Goal: Task Accomplishment & Management: Complete application form

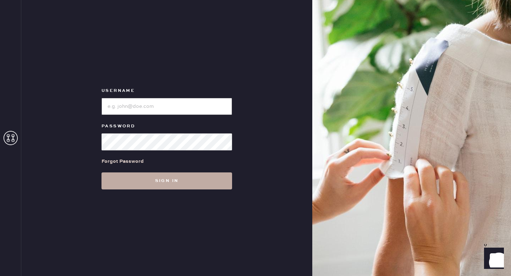
type input "reformationhenderson"
click at [139, 182] on button "Sign in" at bounding box center [167, 181] width 131 height 17
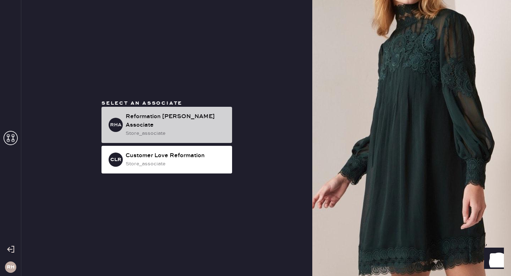
click at [160, 120] on div "Reformation [PERSON_NAME] Associate" at bounding box center [176, 121] width 101 height 17
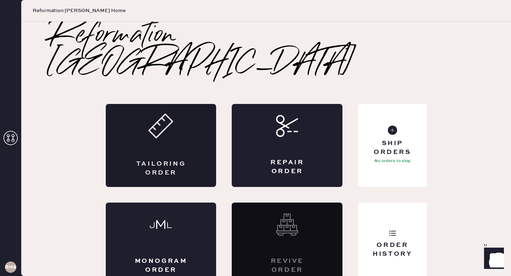
click at [192, 122] on div "Tailoring Order" at bounding box center [161, 145] width 111 height 83
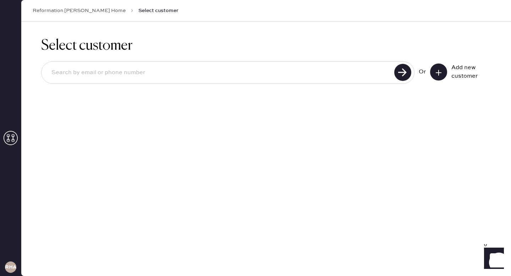
click at [435, 71] on icon at bounding box center [438, 72] width 7 height 7
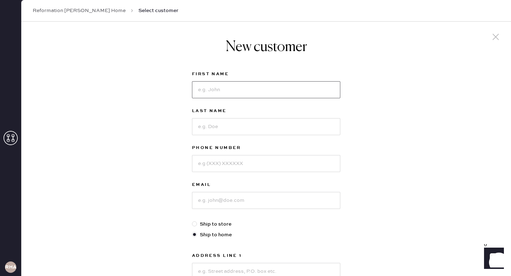
click at [312, 87] on input at bounding box center [266, 89] width 148 height 17
type input "Eden"
click at [277, 122] on input at bounding box center [266, 126] width 148 height 17
type input "s"
click at [220, 222] on label "Ship to store" at bounding box center [266, 225] width 148 height 8
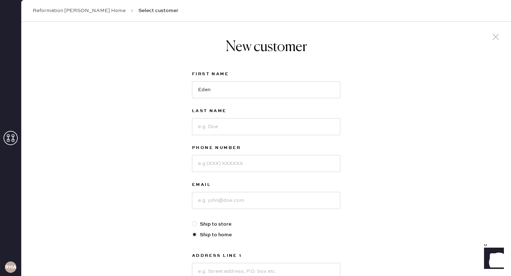
click at [193, 221] on input "Ship to store" at bounding box center [192, 221] width 0 height 0
radio input "true"
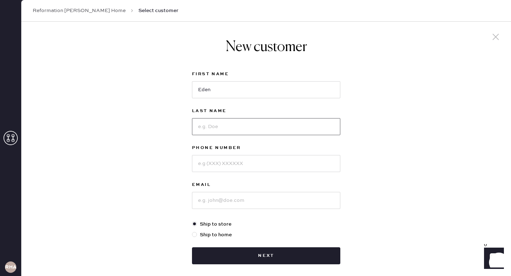
click at [227, 129] on input at bounding box center [266, 126] width 148 height 17
click at [204, 162] on input at bounding box center [266, 163] width 148 height 17
type input "3123168404"
click at [208, 210] on div "Email" at bounding box center [266, 201] width 148 height 40
click at [212, 205] on input at bounding box center [266, 200] width 148 height 17
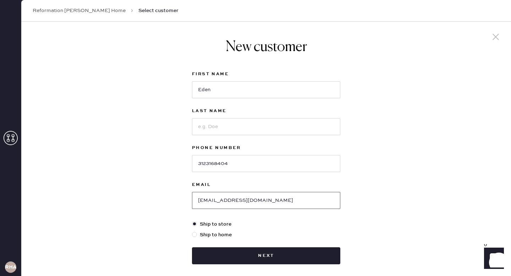
click at [220, 202] on input "[EMAIL_ADDRESS][DOMAIN_NAME]" at bounding box center [266, 200] width 148 height 17
type input "[EMAIL_ADDRESS][DOMAIN_NAME]"
click at [243, 123] on input at bounding box center [266, 126] width 148 height 17
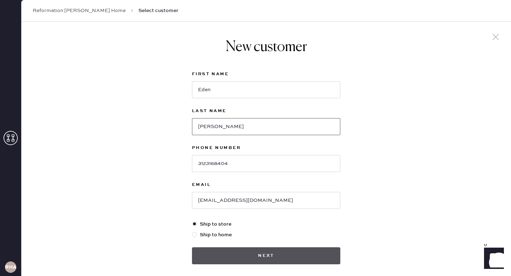
type input "[PERSON_NAME]"
click at [271, 254] on button "Next" at bounding box center [266, 256] width 148 height 17
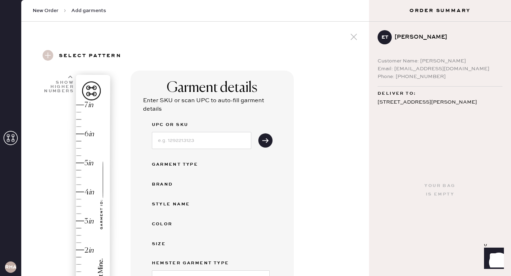
scroll to position [27, 0]
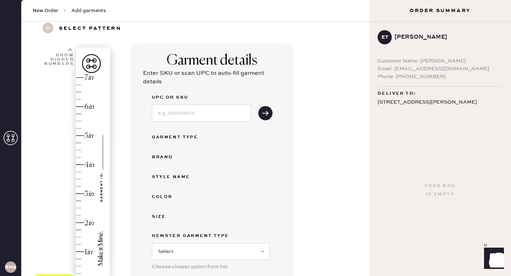
click at [81, 190] on div "Hem here!" at bounding box center [74, 180] width 76 height 210
click at [212, 109] on input at bounding box center [201, 113] width 99 height 17
type input "1313451NDN026"
click at [277, 114] on div "Garment details Enter SKU or scan UPC to auto-fill garment details UPC or SKU 1…" at bounding box center [212, 192] width 163 height 299
click at [272, 114] on div "Garment details Enter SKU or scan UPC to auto-fill garment details UPC or SKU 1…" at bounding box center [212, 192] width 163 height 299
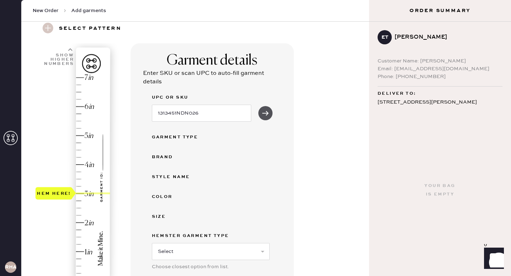
click at [267, 113] on use "submit" at bounding box center [265, 113] width 6 height 5
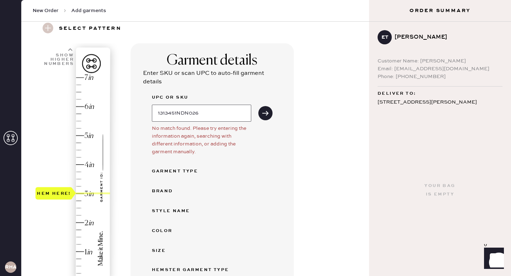
click at [208, 116] on input "1313451NDN026" at bounding box center [201, 113] width 99 height 17
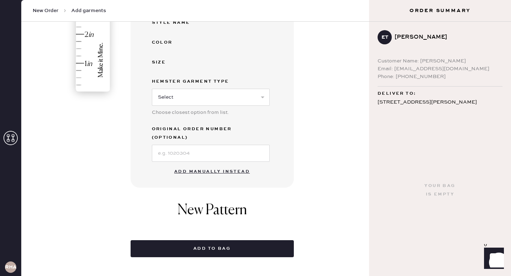
scroll to position [243, 0]
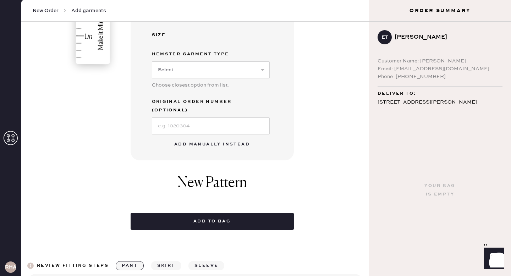
click at [207, 138] on button "Add manually instead" at bounding box center [212, 144] width 84 height 14
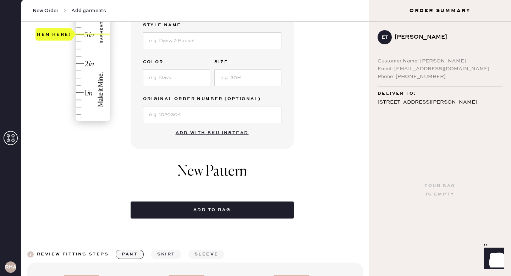
scroll to position [0, 0]
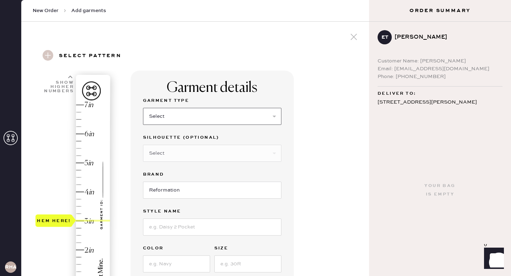
click at [192, 111] on select "Select Basic Skirt Jeans Leggings Pants Shorts Basic Sleeved Dress Basic Sleeve…" at bounding box center [212, 116] width 139 height 17
select select "2"
click at [143, 108] on select "Select Basic Skirt Jeans Leggings Pants Shorts Basic Sleeved Dress Basic Sleeve…" at bounding box center [212, 116] width 139 height 17
click at [182, 157] on select "Select Other" at bounding box center [212, 153] width 139 height 17
select select "5"
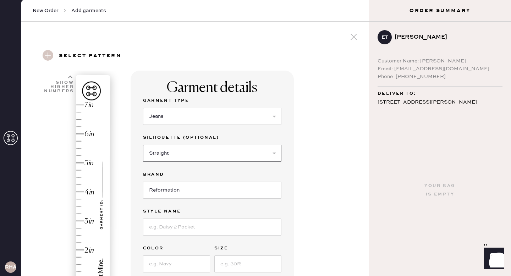
click at [143, 145] on select "Select Shorts Cropped Flare Boot Cut Straight Skinny Other" at bounding box center [212, 153] width 139 height 17
click at [169, 190] on input "Reformation" at bounding box center [212, 190] width 139 height 17
click at [164, 226] on input at bounding box center [212, 227] width 139 height 17
type input "[PERSON_NAME] Rise Slouchy wide leg [PERSON_NAME]"
click at [175, 267] on input at bounding box center [176, 264] width 67 height 17
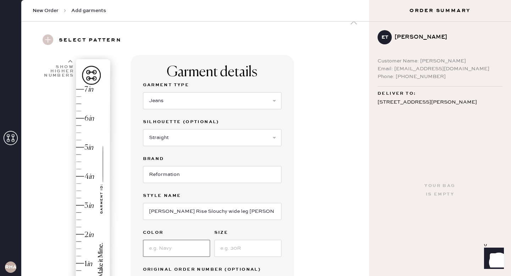
scroll to position [17, 0]
click at [326, 230] on div "Garment details Garment Type Select Basic Skirt Jeans Leggings Pants Shorts Bas…" at bounding box center [247, 255] width 233 height 403
click at [160, 257] on div "Garment Type Select Basic Skirt Jeans Leggings Pants Shorts Basic Sleeved Dress…" at bounding box center [212, 186] width 139 height 213
click at [164, 250] on input at bounding box center [176, 247] width 67 height 17
type input "Ondine"
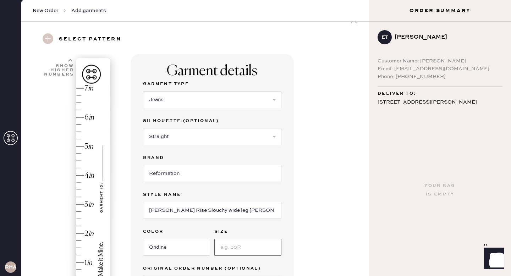
click at [241, 250] on input at bounding box center [248, 247] width 67 height 17
type input "26"
click at [330, 240] on div "Garment details Garment Type Select Basic Skirt Jeans Leggings Pants Shorts Bas…" at bounding box center [247, 255] width 233 height 403
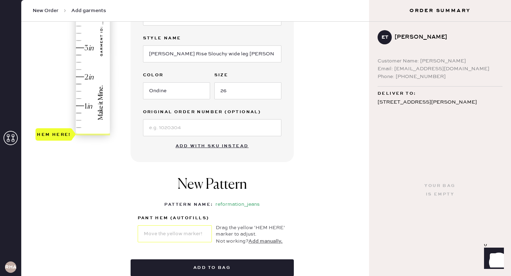
scroll to position [170, 0]
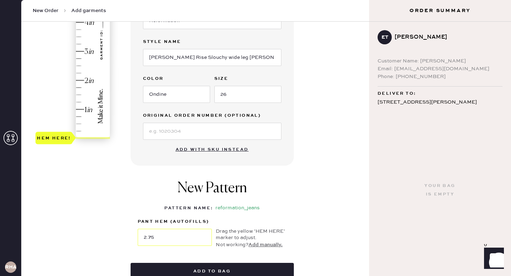
click at [83, 55] on div "Hem here!" at bounding box center [74, 37] width 76 height 210
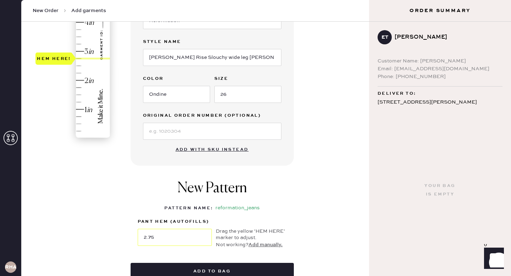
type input "3"
click at [84, 50] on div "Hem here!" at bounding box center [74, 37] width 76 height 210
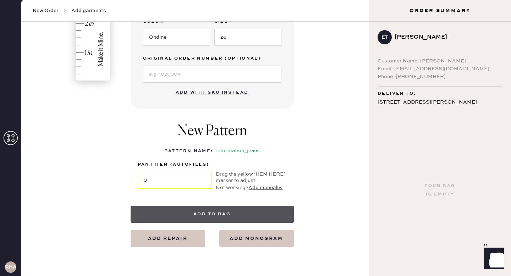
scroll to position [230, 0]
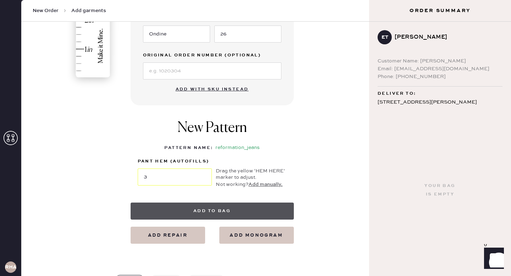
click at [195, 217] on button "Add to bag" at bounding box center [212, 211] width 163 height 17
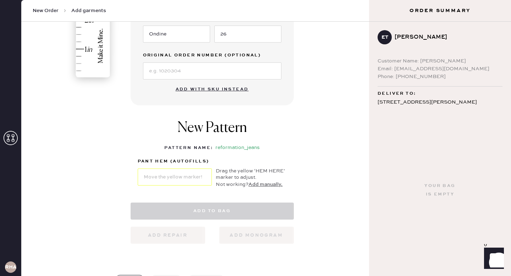
select select "2"
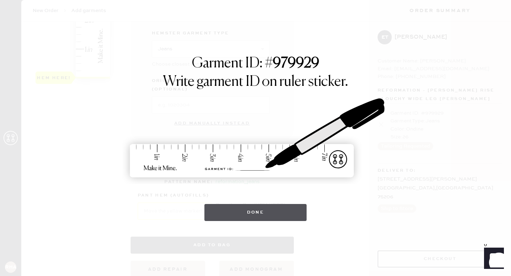
click at [269, 218] on button "Done" at bounding box center [256, 212] width 103 height 17
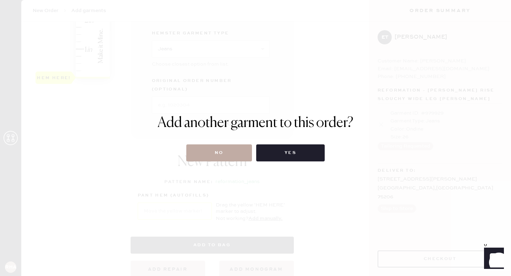
click at [228, 145] on button "No" at bounding box center [219, 153] width 66 height 17
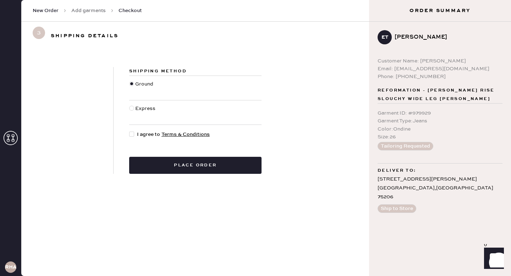
click at [149, 110] on div "Express" at bounding box center [146, 113] width 22 height 16
click at [130, 105] on input "Express" at bounding box center [129, 105] width 0 height 0
radio input "true"
click at [137, 135] on span "I agree to Terms & Conditions" at bounding box center [173, 135] width 73 height 8
click at [130, 131] on input "I agree to Terms & Conditions" at bounding box center [129, 131] width 0 height 0
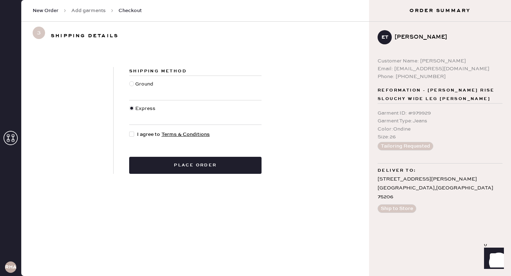
checkbox input "true"
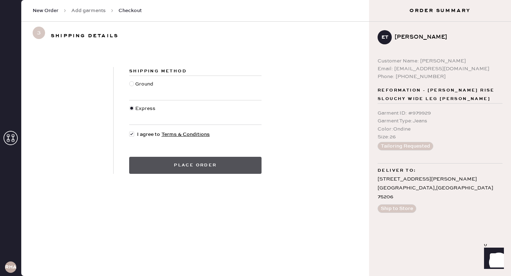
click at [162, 164] on button "Place order" at bounding box center [195, 165] width 132 height 17
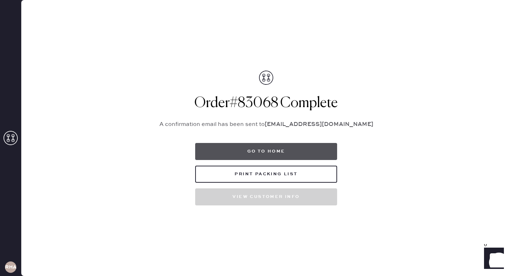
click at [288, 158] on button "Go to home" at bounding box center [266, 151] width 142 height 17
